Goal: Navigation & Orientation: Find specific page/section

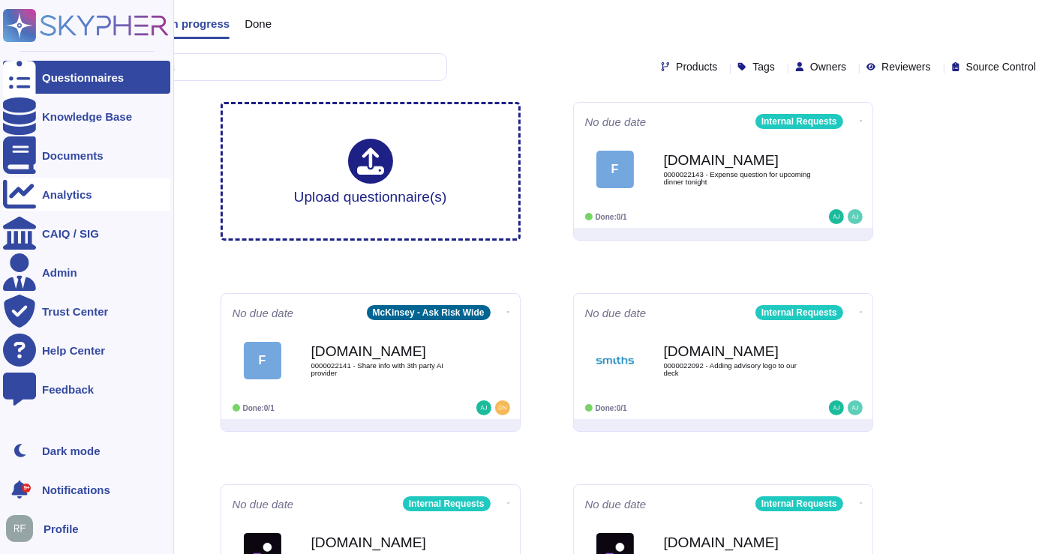
click at [39, 191] on div "Analytics" at bounding box center [86, 194] width 167 height 33
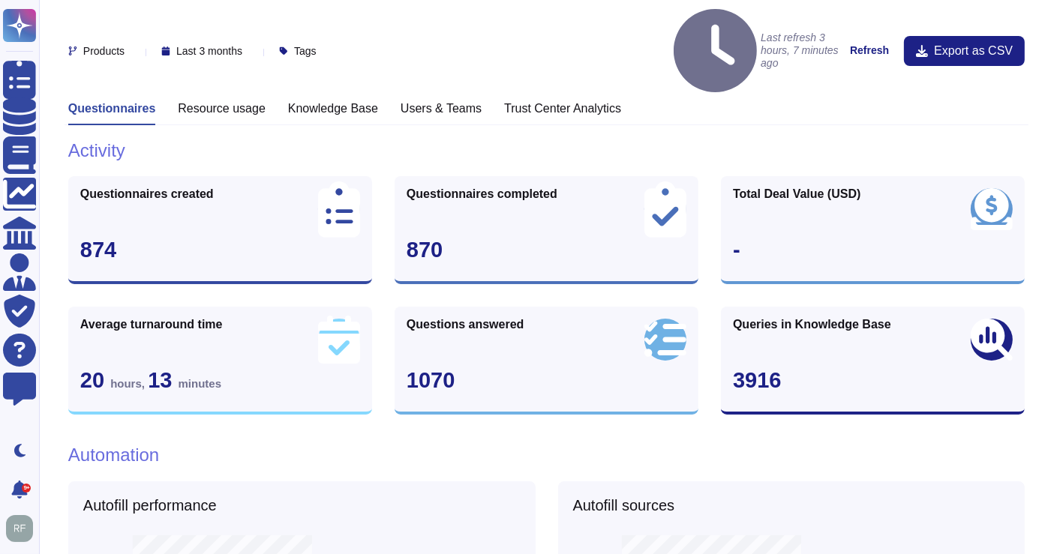
click at [116, 46] on span "Products" at bounding box center [103, 51] width 41 height 11
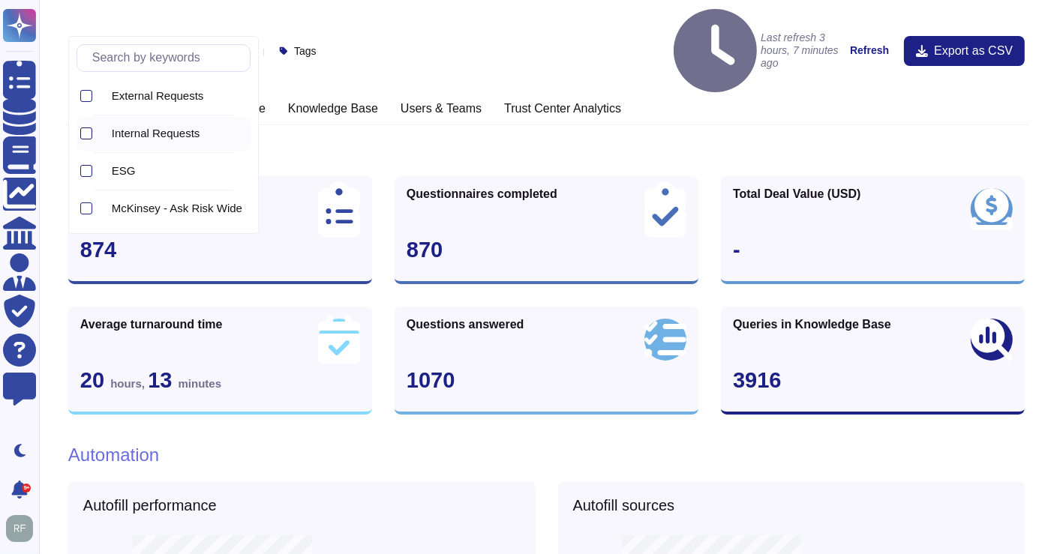
click at [86, 137] on div at bounding box center [86, 134] width 12 height 12
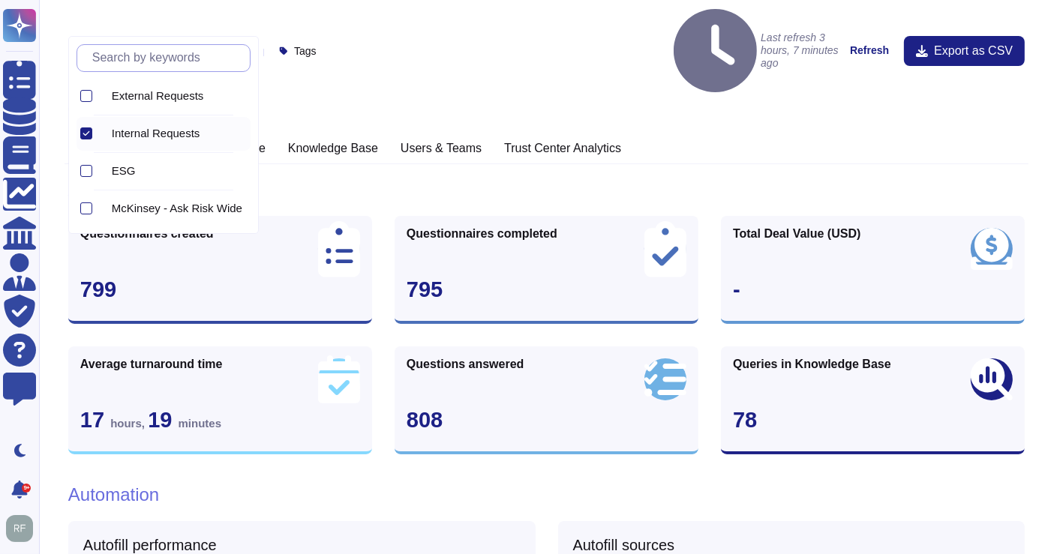
click at [84, 128] on div at bounding box center [86, 134] width 12 height 12
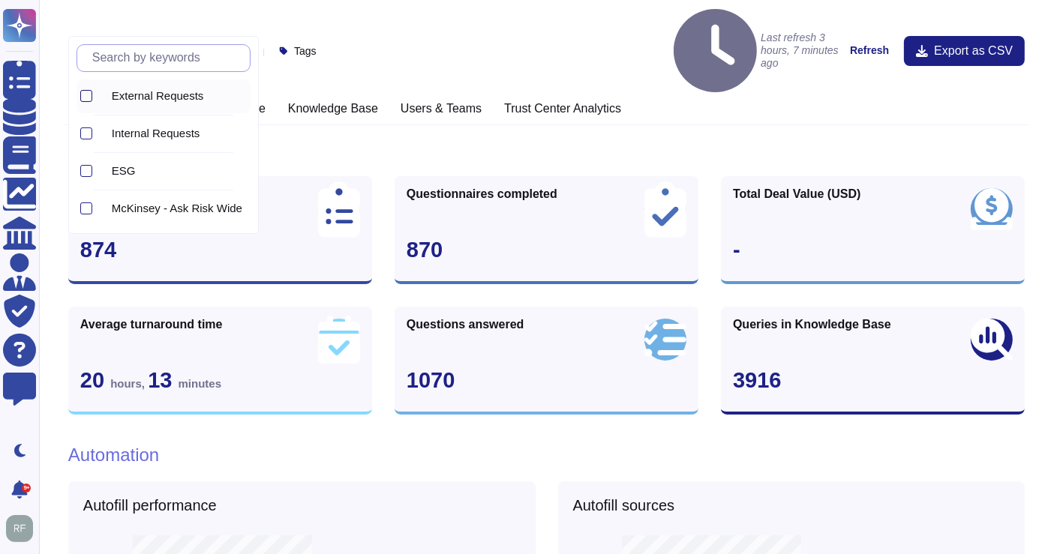
click at [83, 98] on div at bounding box center [86, 96] width 12 height 12
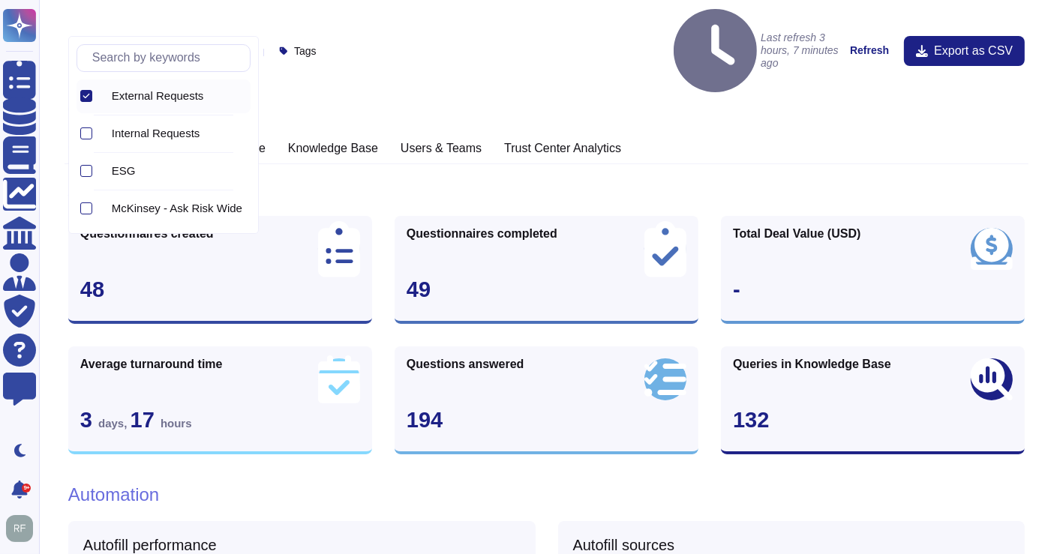
click at [368, 179] on h1 "Activity" at bounding box center [546, 190] width 956 height 22
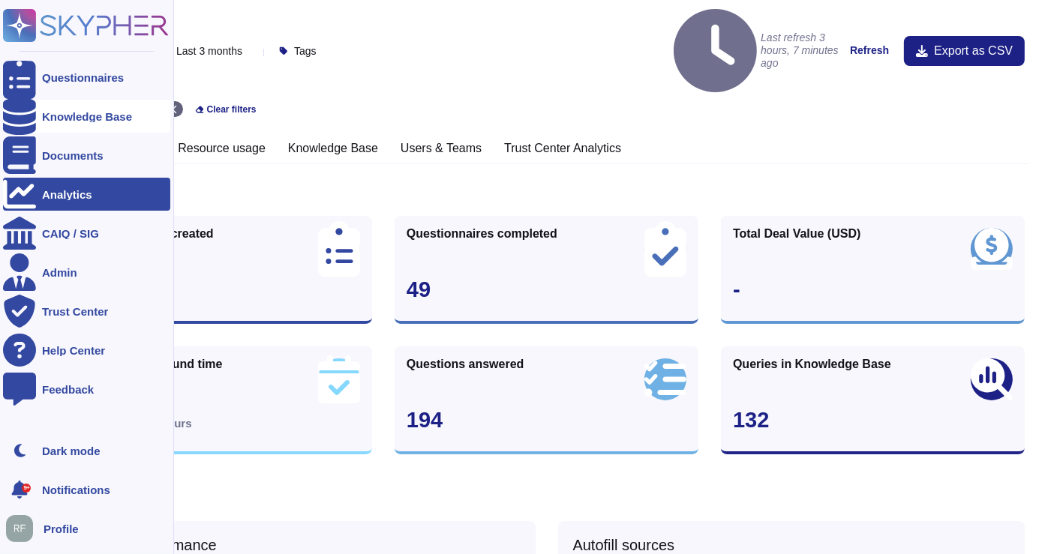
click at [69, 111] on div "Knowledge Base" at bounding box center [87, 116] width 90 height 11
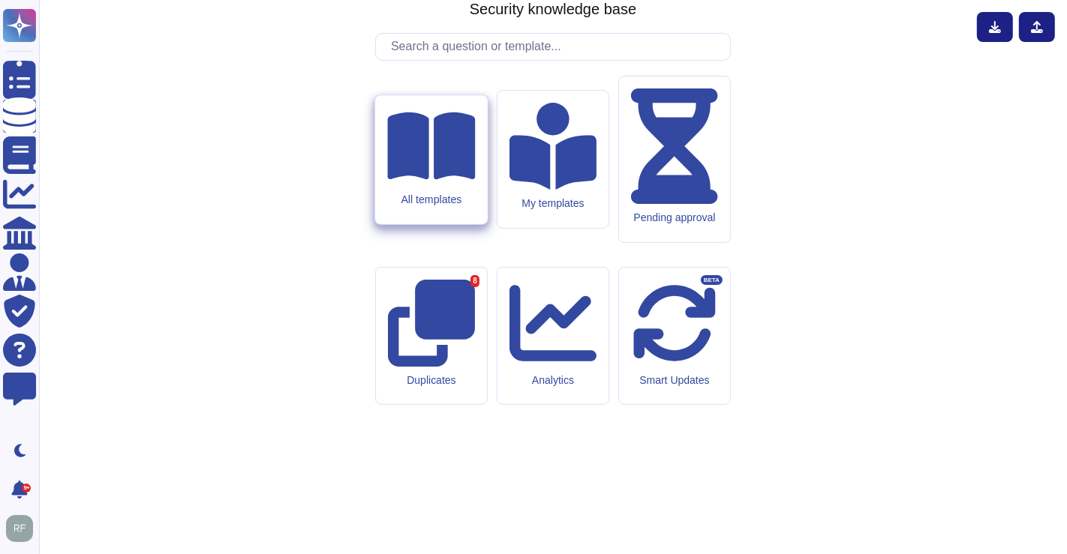
click at [447, 185] on icon at bounding box center [431, 146] width 88 height 78
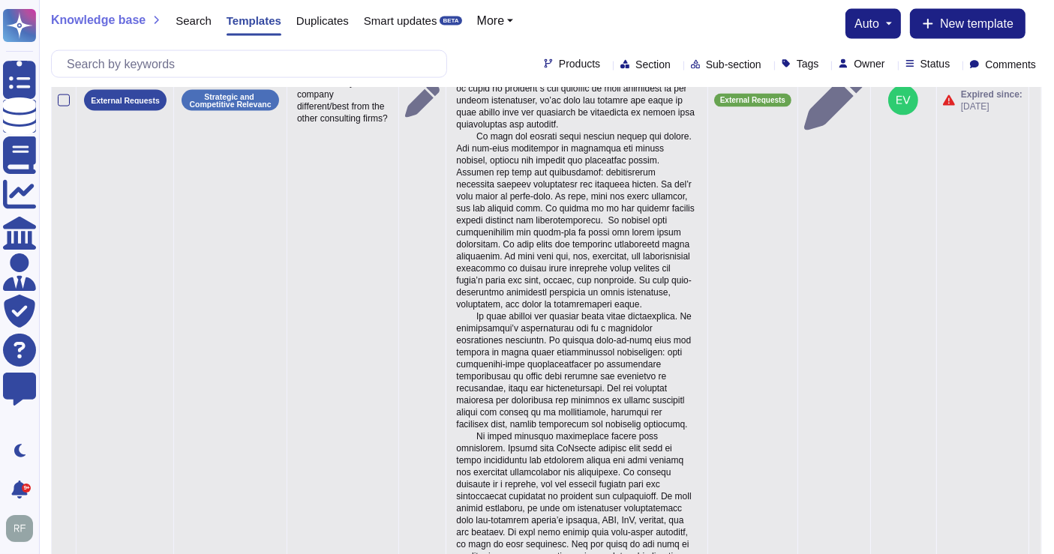
scroll to position [2338, 0]
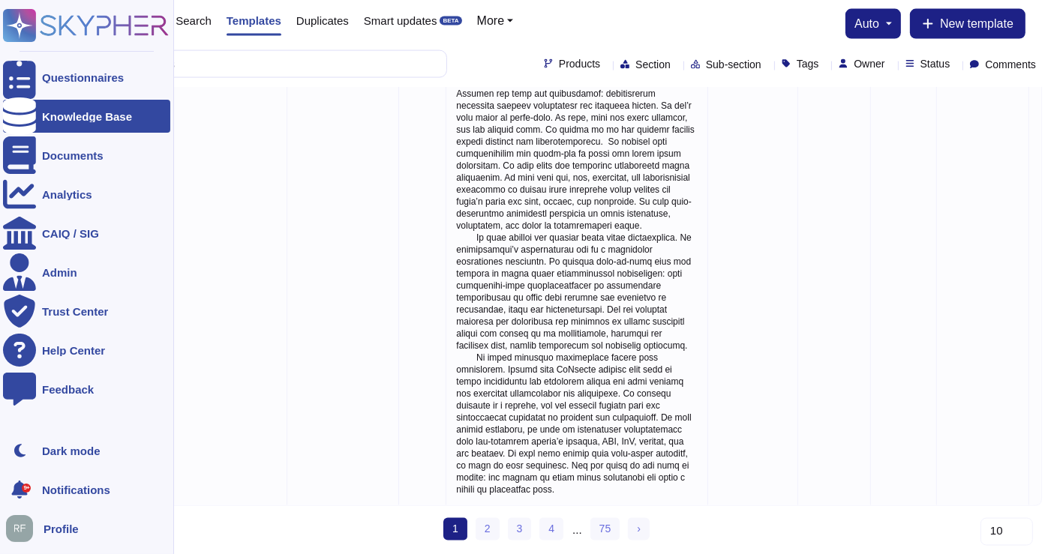
click at [41, 116] on div "Knowledge Base" at bounding box center [86, 116] width 167 height 33
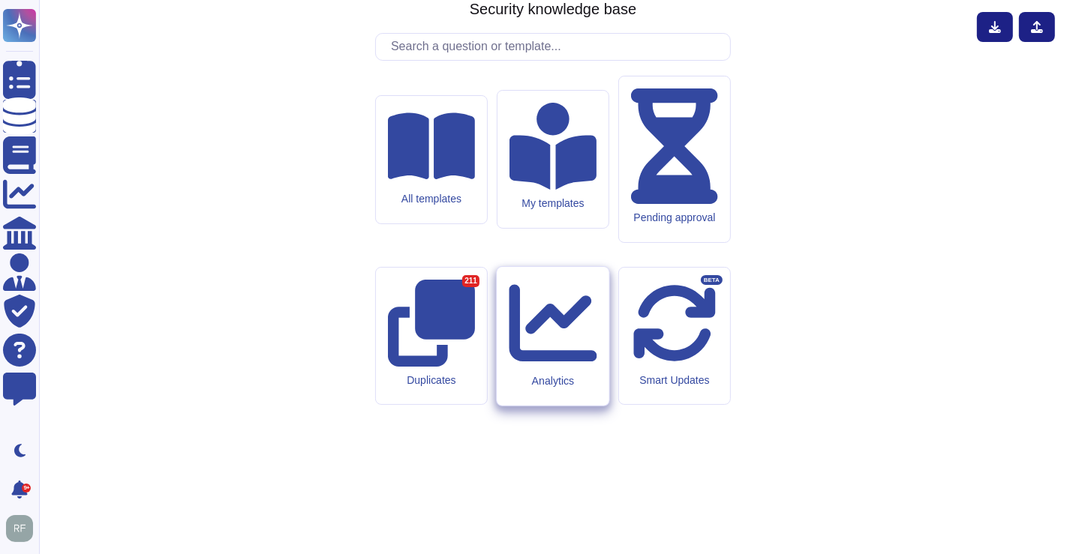
click at [584, 344] on div "Analytics" at bounding box center [553, 336] width 112 height 139
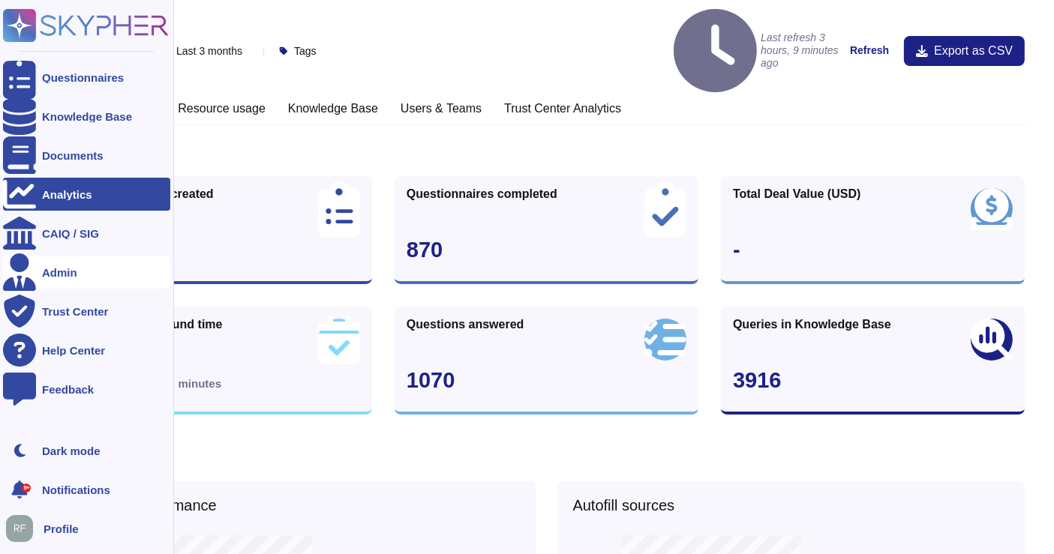
click at [57, 279] on div "Admin" at bounding box center [86, 272] width 167 height 33
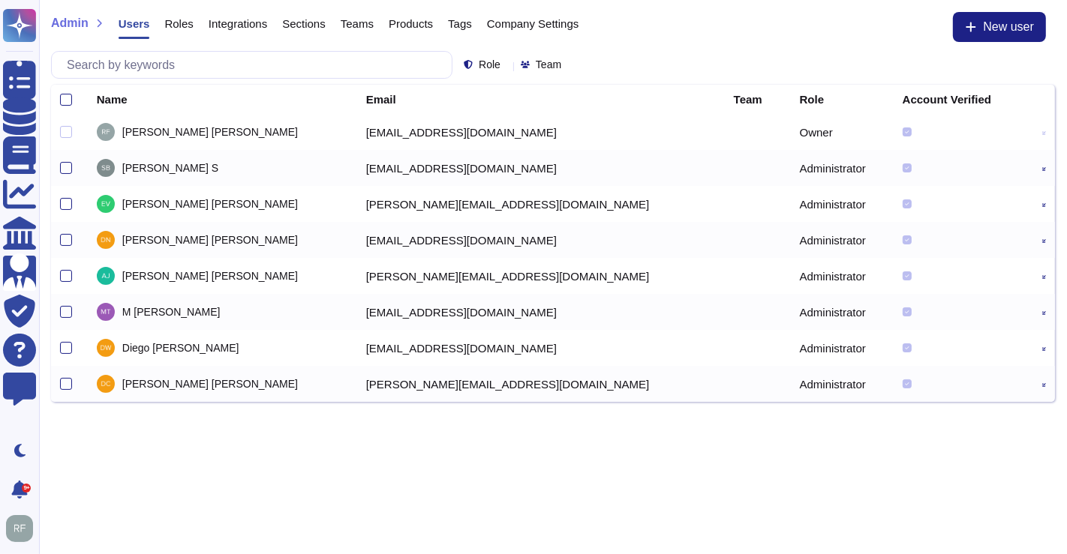
click at [506, 22] on span "Company Settings" at bounding box center [533, 23] width 92 height 11
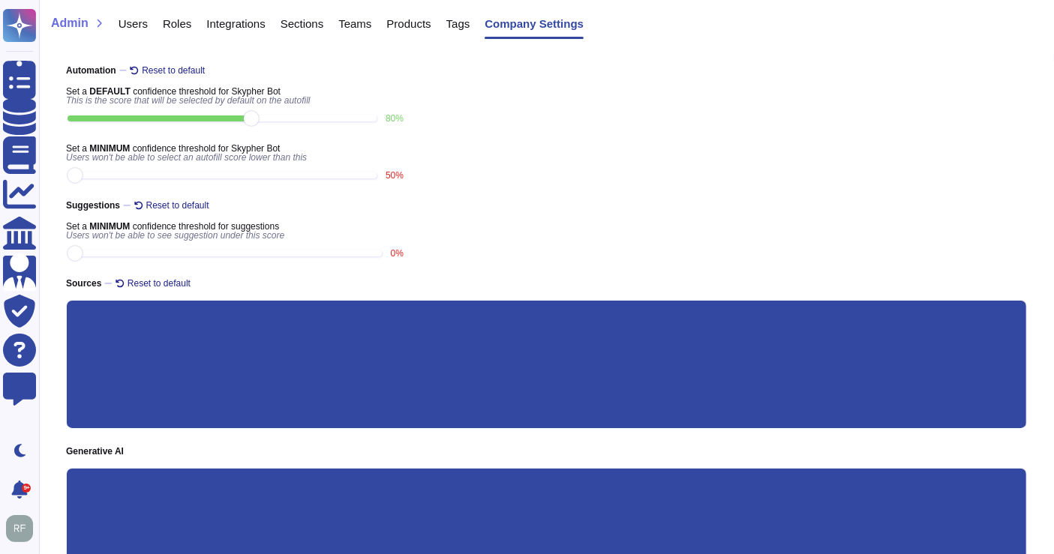
click at [451, 23] on span "Tags" at bounding box center [458, 23] width 24 height 11
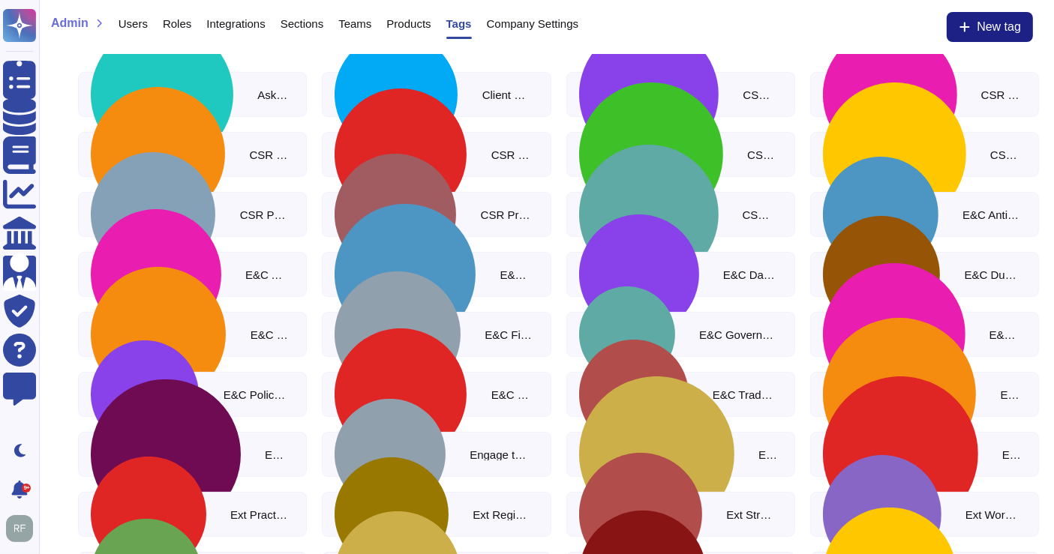
click at [410, 23] on span "Products" at bounding box center [408, 23] width 44 height 11
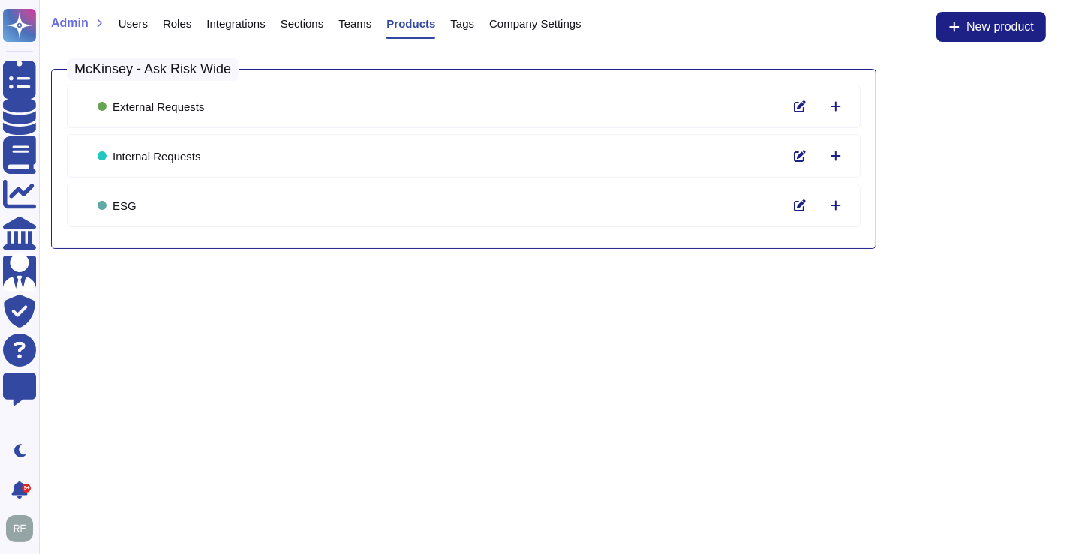
click at [335, 23] on div "Teams" at bounding box center [347, 27] width 48 height 30
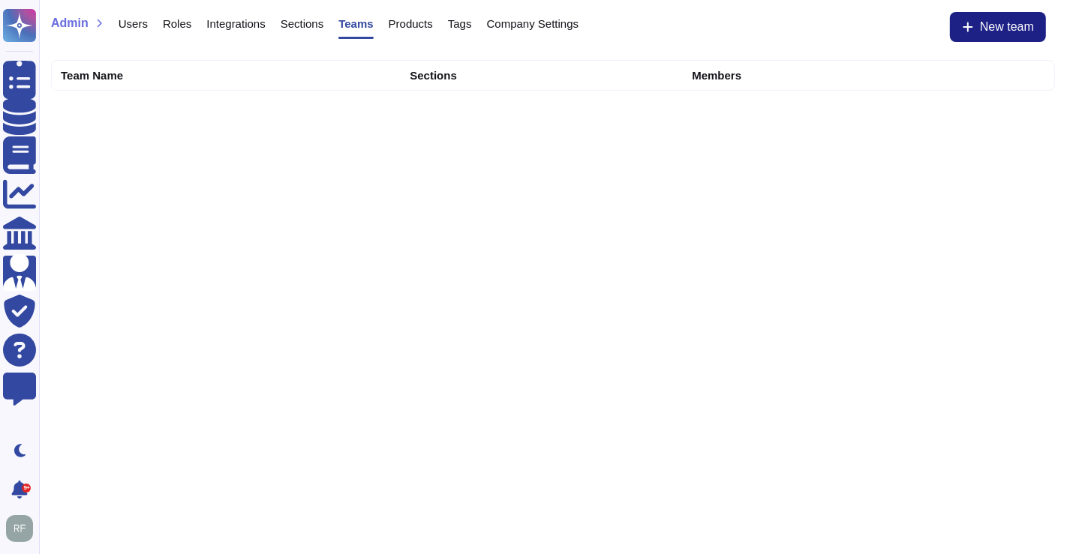
click at [270, 20] on div "Sections" at bounding box center [295, 27] width 59 height 30
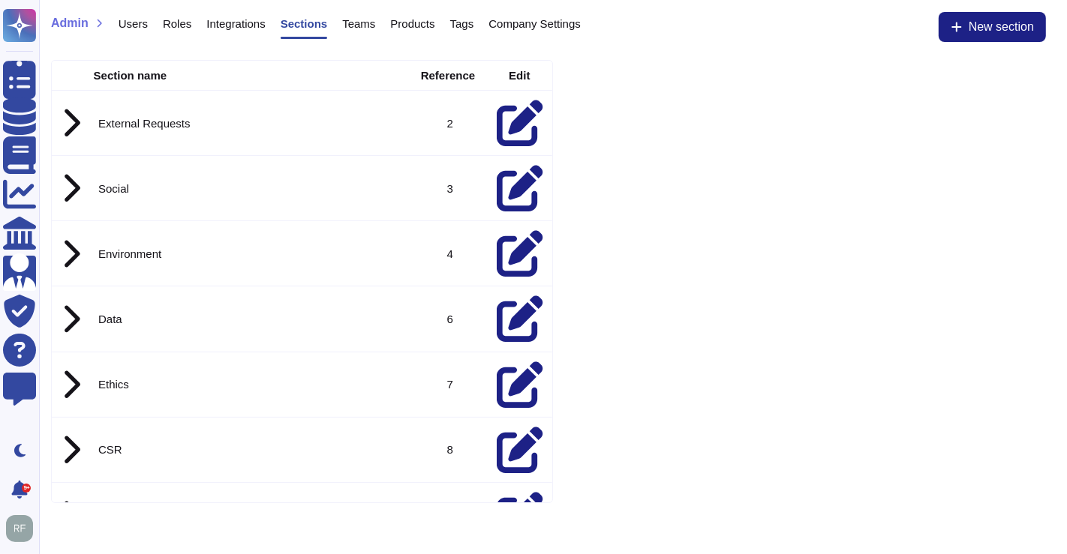
click at [233, 20] on span "Integrations" at bounding box center [235, 23] width 59 height 11
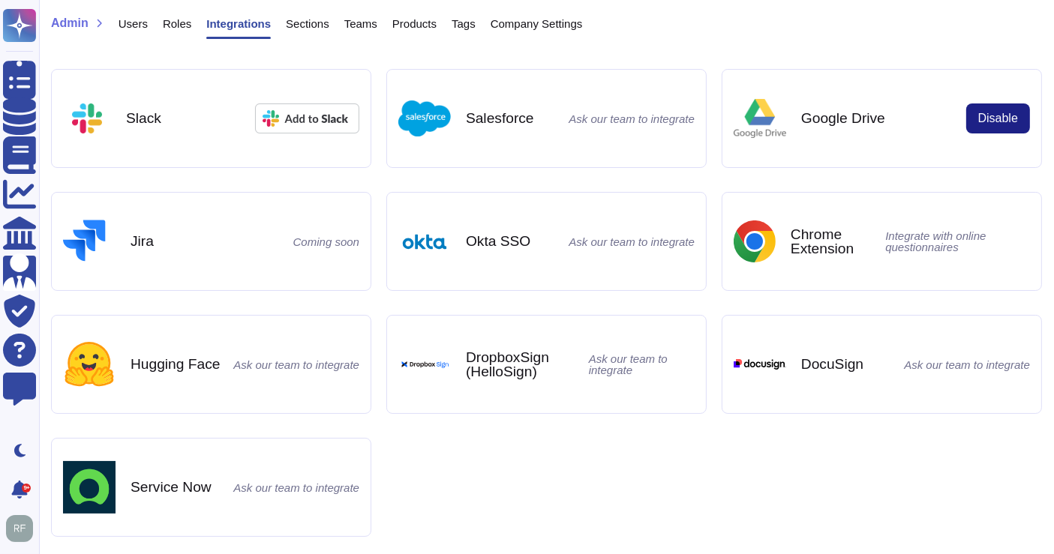
click at [148, 19] on div "Roles" at bounding box center [170, 27] width 44 height 30
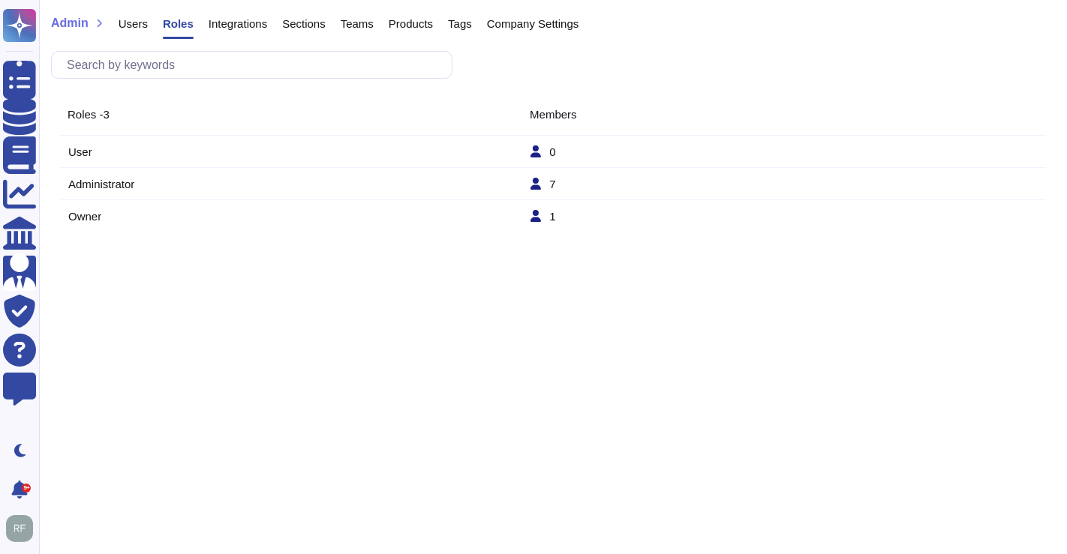
click at [235, 23] on span "Integrations" at bounding box center [238, 23] width 59 height 11
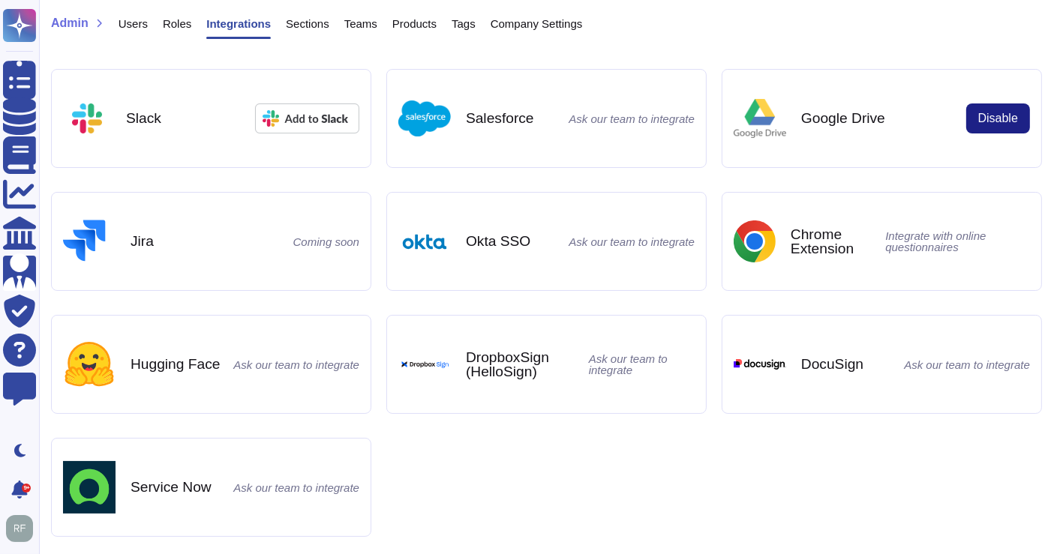
click at [133, 20] on span "Users" at bounding box center [133, 23] width 29 height 11
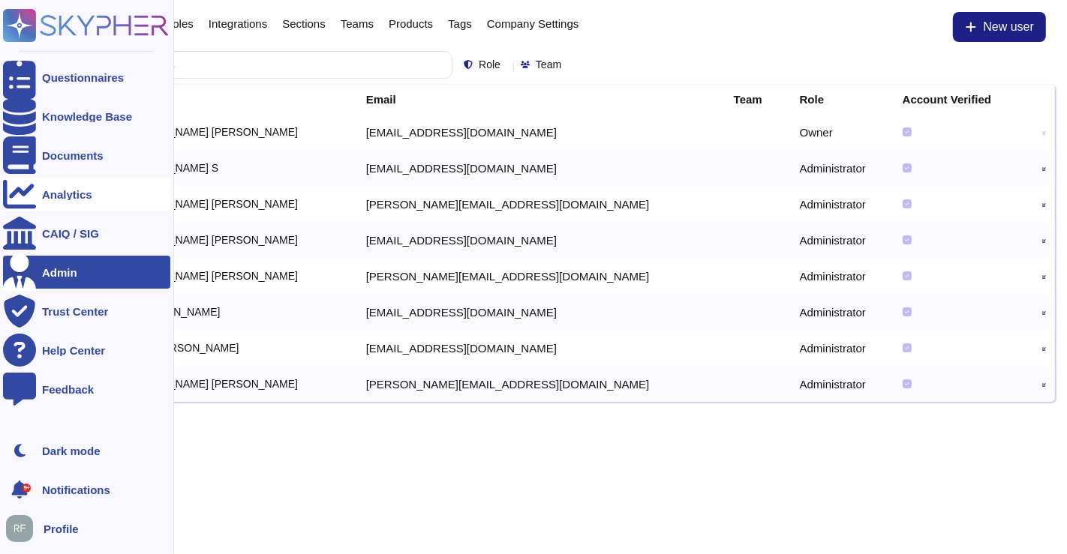
click at [36, 195] on div "Analytics" at bounding box center [86, 194] width 167 height 33
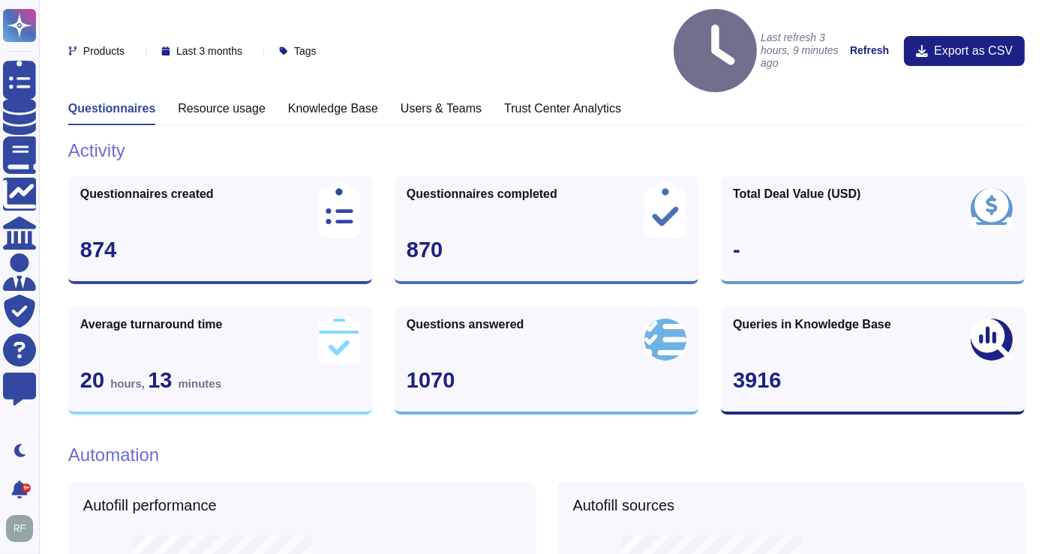
click at [326, 101] on h3 "Knowledge Base" at bounding box center [333, 108] width 90 height 14
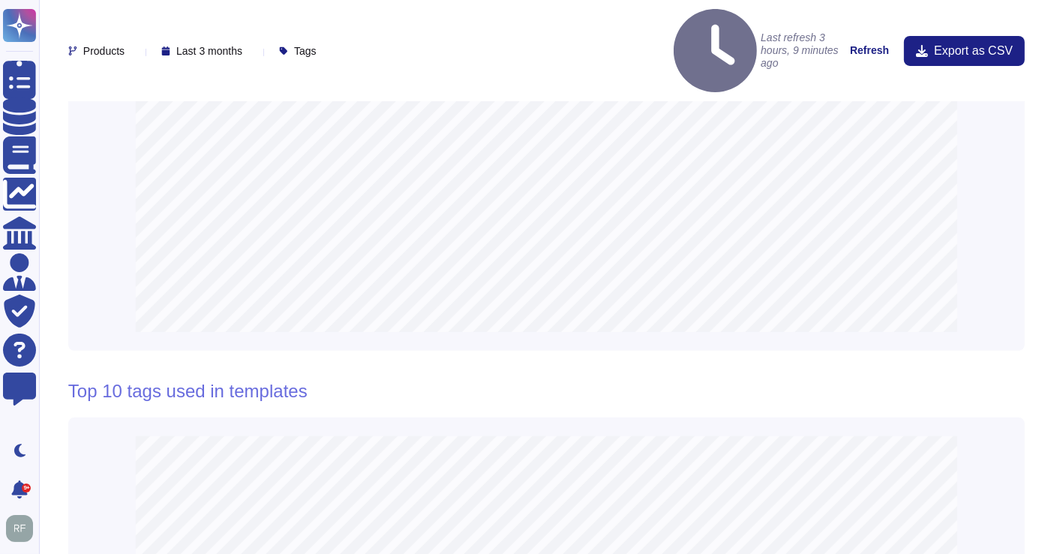
scroll to position [416, 0]
